Goal: Information Seeking & Learning: Check status

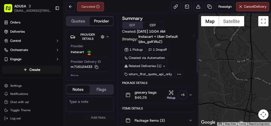
scroll to position [82, 0]
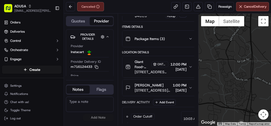
click at [82, 104] on textarea at bounding box center [90, 104] width 48 height 15
type textarea "Store did not receive order"
click at [99, 117] on button "Add Note" at bounding box center [98, 117] width 31 height 7
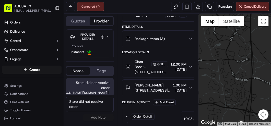
scroll to position [2, 0]
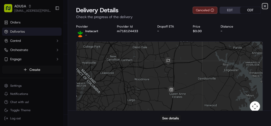
click at [263, 6] on icon "button" at bounding box center [264, 6] width 4 height 4
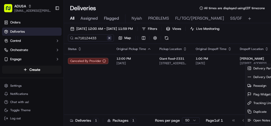
click at [108, 37] on button at bounding box center [109, 37] width 5 height 5
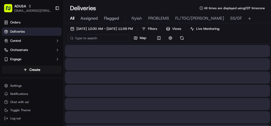
click at [89, 39] on input at bounding box center [98, 37] width 61 height 7
paste input "m716017042"
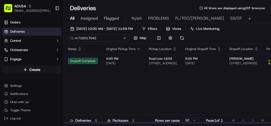
type input "m716017042"
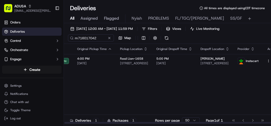
scroll to position [0, 36]
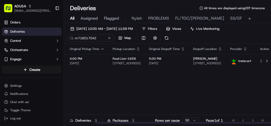
drag, startPoint x: 154, startPoint y: 122, endPoint x: 208, endPoint y: 110, distance: 55.7
click at [202, 122] on div at bounding box center [198, 123] width 206 height 2
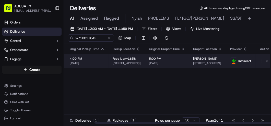
click at [257, 61] on html "ADUSA [EMAIL_ADDRESS][PERSON_NAME][DOMAIN_NAME] Toggle Sidebar Orders Deliverie…" at bounding box center [135, 63] width 271 height 126
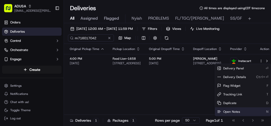
click at [230, 110] on span "Open Notes" at bounding box center [231, 112] width 17 height 4
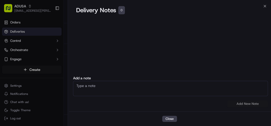
click at [120, 87] on textarea at bounding box center [170, 88] width 195 height 15
type textarea "CC cancel customer did not receive"
click at [241, 103] on button "Add New Note" at bounding box center [247, 103] width 41 height 7
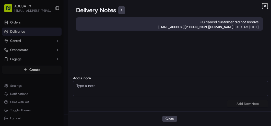
click at [264, 6] on icon "button" at bounding box center [264, 6] width 2 height 2
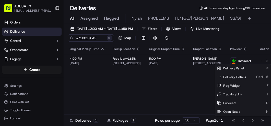
click at [109, 37] on button at bounding box center [109, 37] width 5 height 5
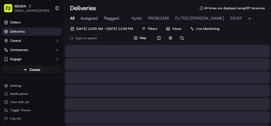
click at [83, 36] on input at bounding box center [98, 37] width 61 height 7
paste input "m716075628"
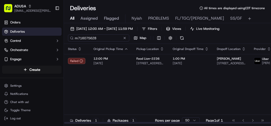
type input "m716075628"
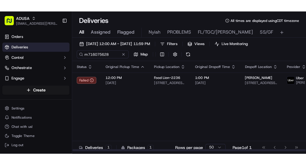
scroll to position [0, 20]
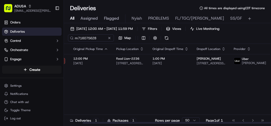
drag, startPoint x: 180, startPoint y: 122, endPoint x: 223, endPoint y: 122, distance: 43.1
click at [223, 122] on div at bounding box center [185, 123] width 206 height 2
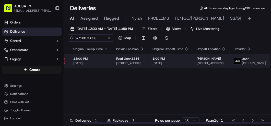
click at [256, 60] on html "ADUSA [EMAIL_ADDRESS][PERSON_NAME][DOMAIN_NAME] Toggle Sidebar Orders Deliverie…" at bounding box center [135, 63] width 271 height 126
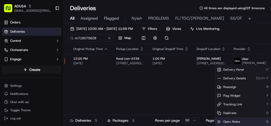
click at [225, 120] on span "Open Notes" at bounding box center [231, 122] width 17 height 4
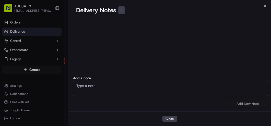
click at [109, 87] on textarea at bounding box center [170, 88] width 195 height 15
type textarea "CC cancel no driver acceptance"
click at [250, 104] on button "Add New Note" at bounding box center [247, 103] width 41 height 7
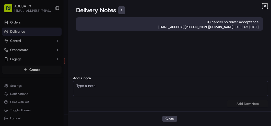
click at [264, 5] on icon "button" at bounding box center [264, 6] width 4 height 4
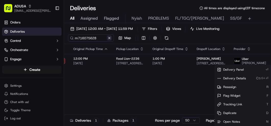
click at [110, 37] on button at bounding box center [109, 37] width 5 height 5
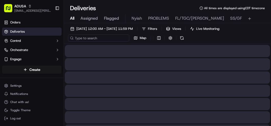
click at [95, 37] on input at bounding box center [98, 37] width 61 height 7
paste input "m712014237"
type input "m712014237"
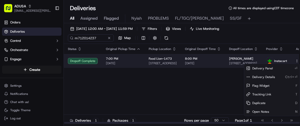
click at [270, 61] on html "ADUSA [EMAIL_ADDRESS][PERSON_NAME][DOMAIN_NAME] Toggle Sidebar Orders Deliverie…" at bounding box center [150, 63] width 300 height 126
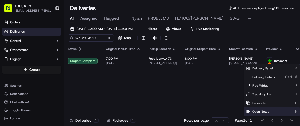
click at [263, 111] on span "Open Notes" at bounding box center [260, 112] width 17 height 4
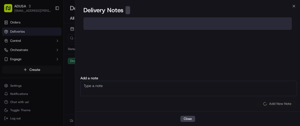
click at [97, 90] on textarea at bounding box center [188, 88] width 217 height 15
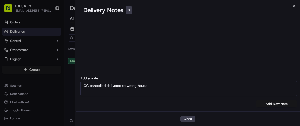
type textarea "CC cancelled delivered to wrong house"
click at [270, 102] on button "Add New Note" at bounding box center [276, 103] width 41 height 7
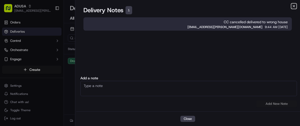
click at [270, 5] on icon "button" at bounding box center [294, 6] width 2 height 2
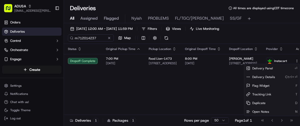
click at [110, 37] on button at bounding box center [109, 37] width 5 height 5
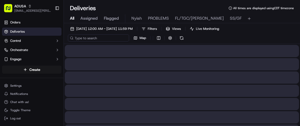
click at [89, 38] on input at bounding box center [98, 37] width 61 height 7
paste input "m715780388"
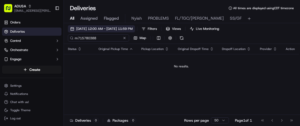
type input "m715780388"
click at [120, 29] on span "[DATE] 12:00 AM - [DATE] 11:59 PM" at bounding box center [104, 29] width 56 height 5
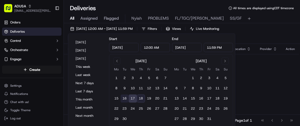
click at [124, 97] on button "16" at bounding box center [124, 98] width 8 height 8
type input "[DATE]"
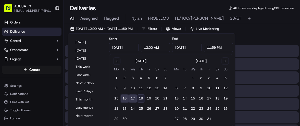
click at [124, 97] on button "16" at bounding box center [124, 98] width 8 height 8
type input "[DATE]"
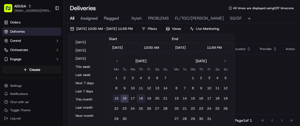
click at [116, 98] on button "15" at bounding box center [116, 98] width 8 height 8
type input "[DATE]"
click at [116, 98] on button "15" at bounding box center [116, 98] width 8 height 8
click at [140, 98] on button "18" at bounding box center [141, 98] width 8 height 8
type input "[DATE]"
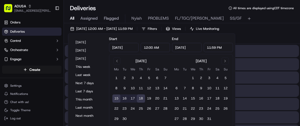
click at [140, 98] on button "18" at bounding box center [141, 98] width 8 height 8
type input "[DATE]"
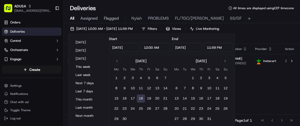
click at [263, 30] on div "[DATE] 12:00 AM - [DATE] 11:59 PM Filters Views Live Monitoring m715780388 Map" at bounding box center [182, 34] width 236 height 19
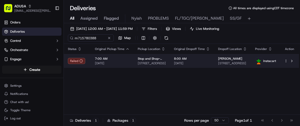
click at [270, 60] on html "ADUSA [EMAIL_ADDRESS][PERSON_NAME][DOMAIN_NAME] Toggle Sidebar Orders Deliverie…" at bounding box center [150, 63] width 300 height 126
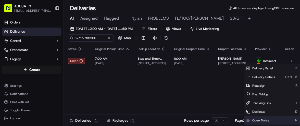
click at [257, 120] on span "Open Notes" at bounding box center [260, 120] width 17 height 4
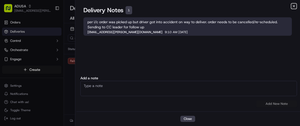
click at [270, 7] on icon "button" at bounding box center [294, 6] width 4 height 4
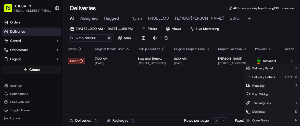
click at [111, 37] on button at bounding box center [109, 37] width 5 height 5
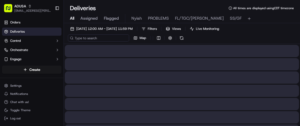
click at [95, 37] on input at bounding box center [98, 37] width 61 height 7
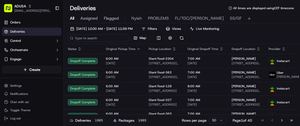
paste input "m715588612"
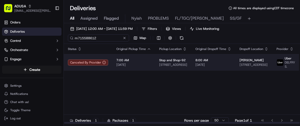
type input "m715588612"
click at [220, 60] on span "8:00 AM" at bounding box center [213, 60] width 36 height 4
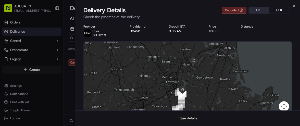
click at [189, 118] on button "See details" at bounding box center [188, 118] width 21 height 7
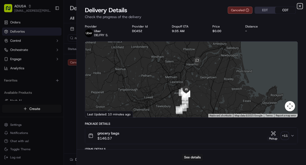
click at [270, 5] on icon "button" at bounding box center [300, 6] width 4 height 4
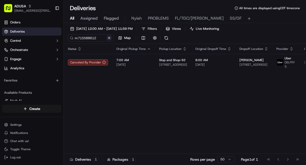
click at [108, 39] on button at bounding box center [109, 37] width 5 height 5
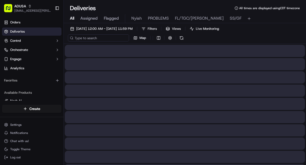
click at [89, 38] on input at bounding box center [98, 37] width 61 height 7
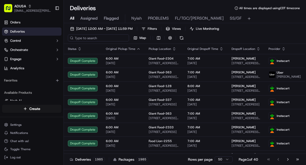
paste input "m712778336"
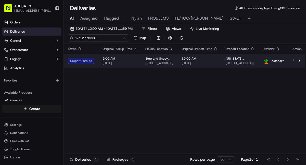
type input "m712778336"
click at [134, 61] on div "9:00 AM [DATE]" at bounding box center [120, 61] width 35 height 9
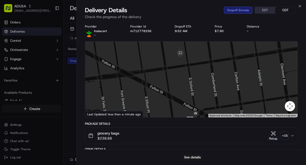
drag, startPoint x: 194, startPoint y: 70, endPoint x: 196, endPoint y: 83, distance: 13.2
click at [196, 83] on div at bounding box center [191, 80] width 212 height 76
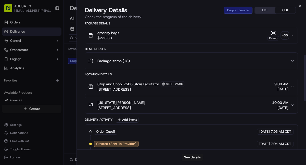
scroll to position [102, 0]
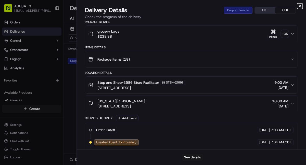
click at [270, 5] on icon "button" at bounding box center [300, 6] width 4 height 4
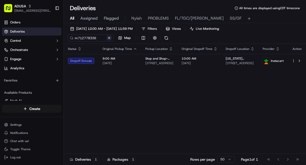
click at [110, 37] on button at bounding box center [109, 37] width 5 height 5
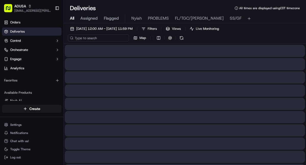
click at [90, 40] on input at bounding box center [98, 37] width 61 height 7
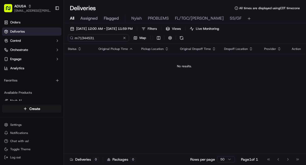
click at [86, 37] on input "m71344531" at bounding box center [98, 37] width 61 height 7
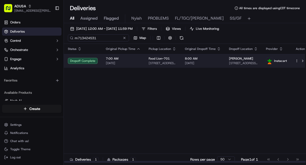
type input "m713424531"
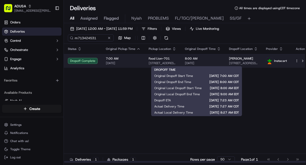
click at [212, 60] on span "8:00 AM" at bounding box center [203, 59] width 36 height 4
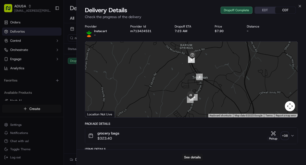
click at [270, 126] on div "+ 38" at bounding box center [284, 135] width 7 height 7
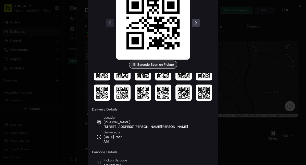
scroll to position [117, 0]
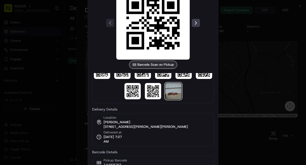
click at [173, 92] on img at bounding box center [173, 91] width 16 height 16
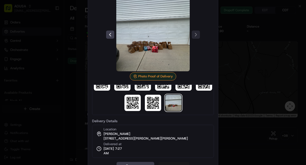
click at [225, 56] on div at bounding box center [153, 82] width 306 height 165
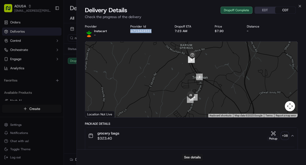
drag, startPoint x: 151, startPoint y: 31, endPoint x: 129, endPoint y: 32, distance: 22.7
click at [129, 32] on div "Provider Instacart - Provider Id m713424531 Dropoff ETA 7:23 AM Price $7.90 Dis…" at bounding box center [191, 30] width 213 height 13
copy button "m713424531"
click at [270, 126] on div "+ 38" at bounding box center [284, 135] width 7 height 7
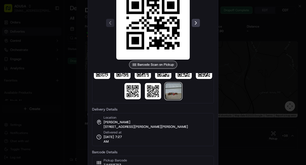
click at [170, 87] on img at bounding box center [173, 91] width 16 height 16
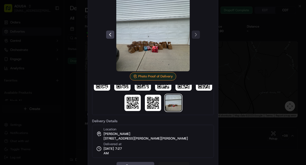
click at [238, 57] on div at bounding box center [153, 82] width 306 height 165
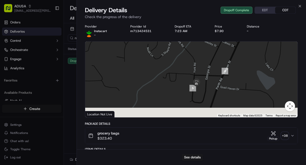
drag, startPoint x: 196, startPoint y: 84, endPoint x: 205, endPoint y: 61, distance: 24.0
click at [205, 61] on div at bounding box center [191, 80] width 212 height 76
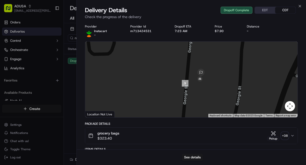
drag, startPoint x: 215, startPoint y: 70, endPoint x: 216, endPoint y: 62, distance: 7.5
click at [216, 62] on div at bounding box center [191, 80] width 212 height 76
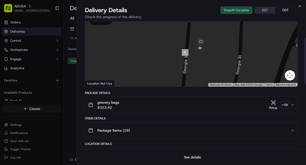
scroll to position [61, 0]
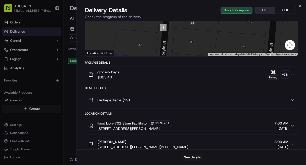
drag, startPoint x: 208, startPoint y: 25, endPoint x: 209, endPoint y: 47, distance: 22.5
click at [209, 47] on div at bounding box center [191, 18] width 212 height 76
drag, startPoint x: 206, startPoint y: 35, endPoint x: 207, endPoint y: 50, distance: 15.6
click at [207, 50] on div at bounding box center [191, 18] width 212 height 76
drag, startPoint x: 205, startPoint y: 39, endPoint x: 206, endPoint y: 43, distance: 3.9
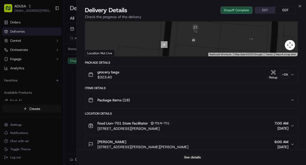
click at [206, 43] on div at bounding box center [191, 18] width 212 height 76
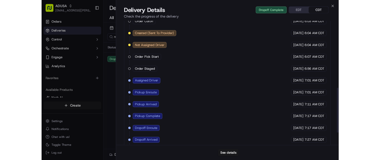
scroll to position [226, 0]
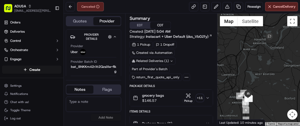
click at [96, 99] on textarea at bounding box center [93, 104] width 55 height 15
type textarea "late delivery customer request to cancel"
click at [105, 117] on button "Add Note" at bounding box center [106, 117] width 31 height 7
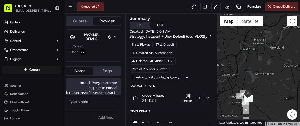
scroll to position [2, 0]
